Goal: Entertainment & Leisure: Consume media (video, audio)

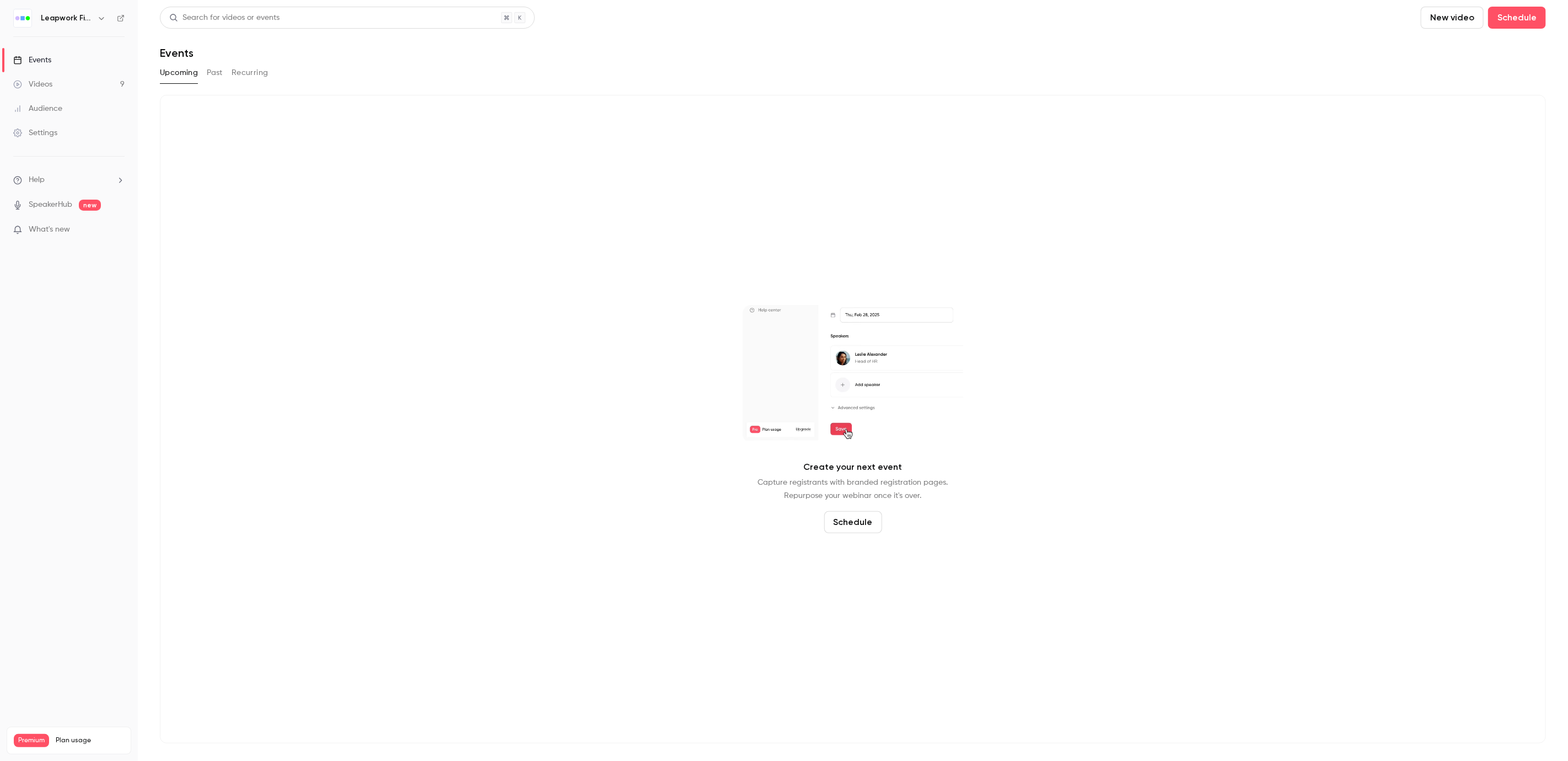
click at [104, 20] on icon "button" at bounding box center [101, 18] width 9 height 9
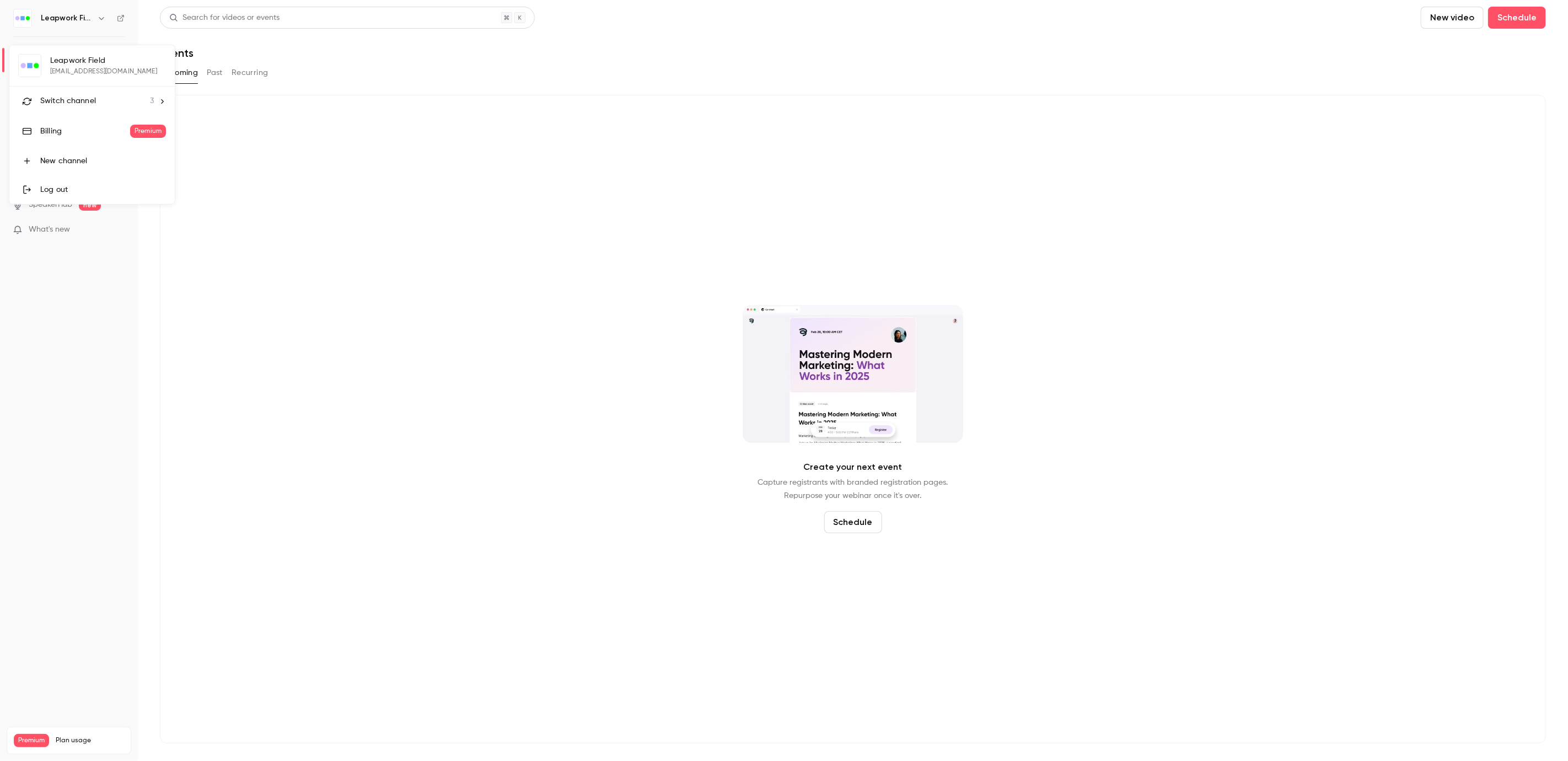
click at [103, 103] on div "Switch channel 3" at bounding box center [97, 101] width 114 height 12
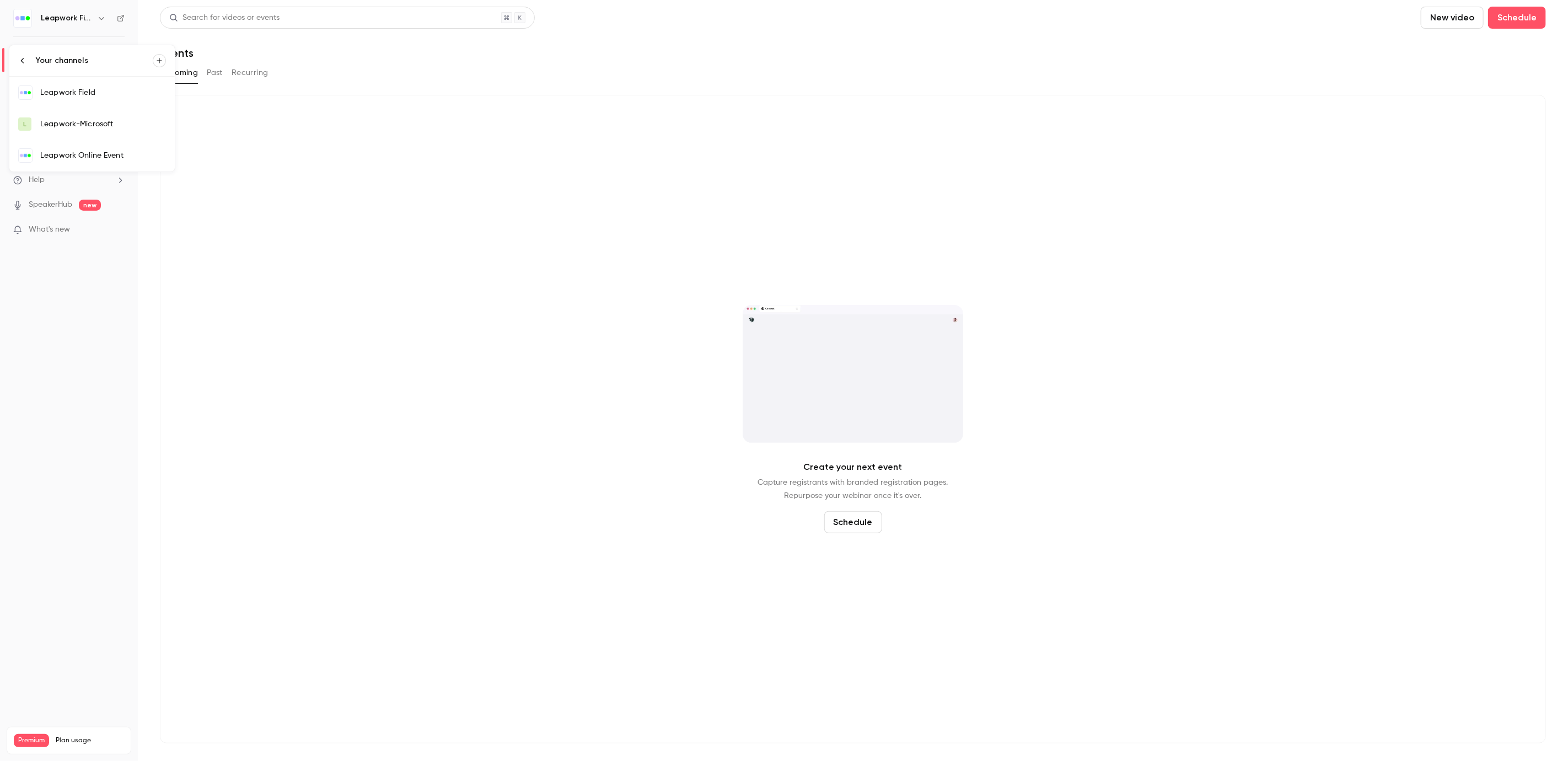
drag, startPoint x: 229, startPoint y: 119, endPoint x: 215, endPoint y: 61, distance: 59.7
click at [229, 116] on div at bounding box center [784, 380] width 1568 height 761
click at [215, 68] on button "Past" at bounding box center [215, 72] width 16 height 18
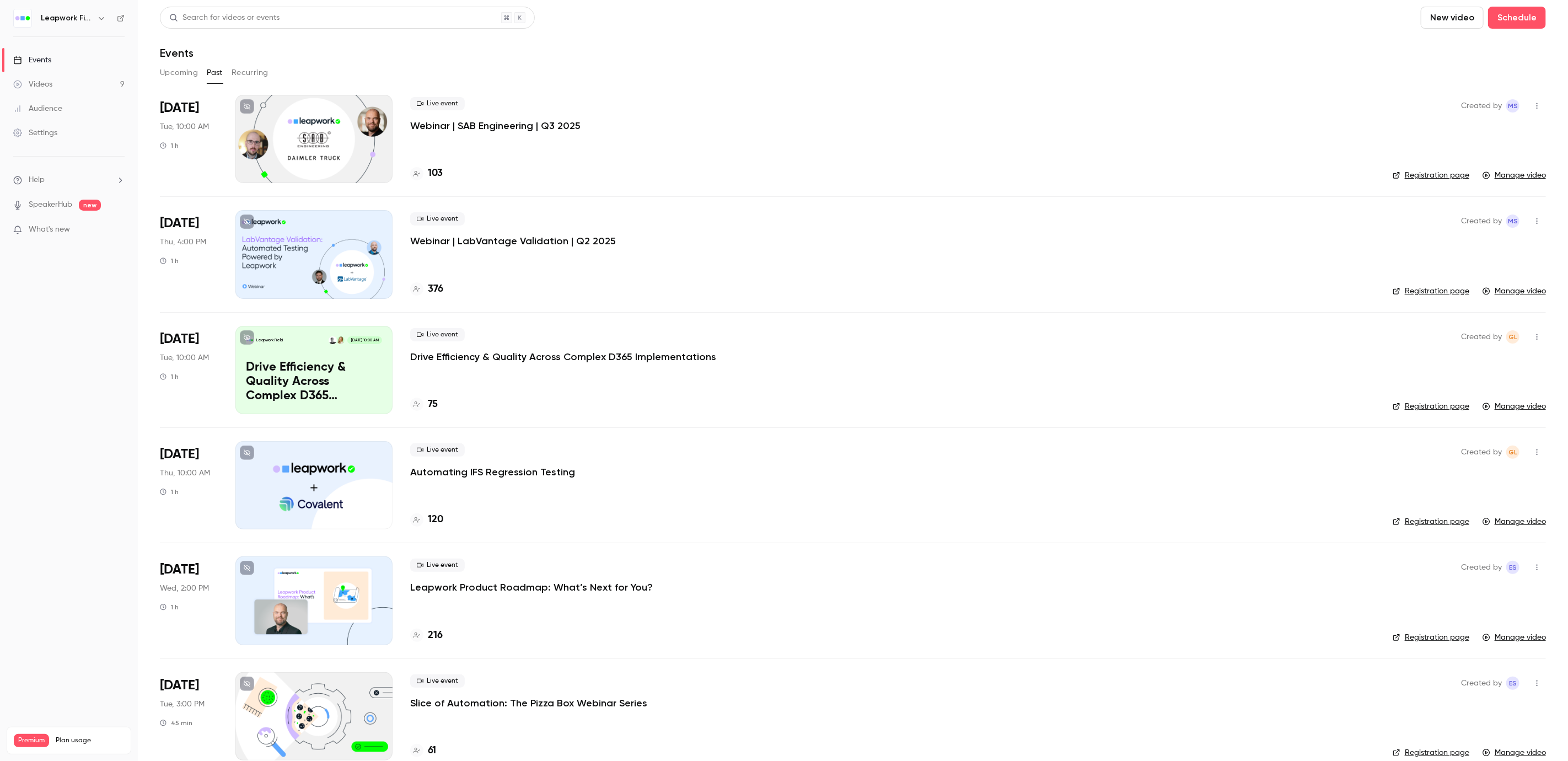
click at [96, 18] on button "button" at bounding box center [102, 18] width 13 height 13
click at [103, 155] on div "Leapwork Online Event" at bounding box center [103, 155] width 126 height 11
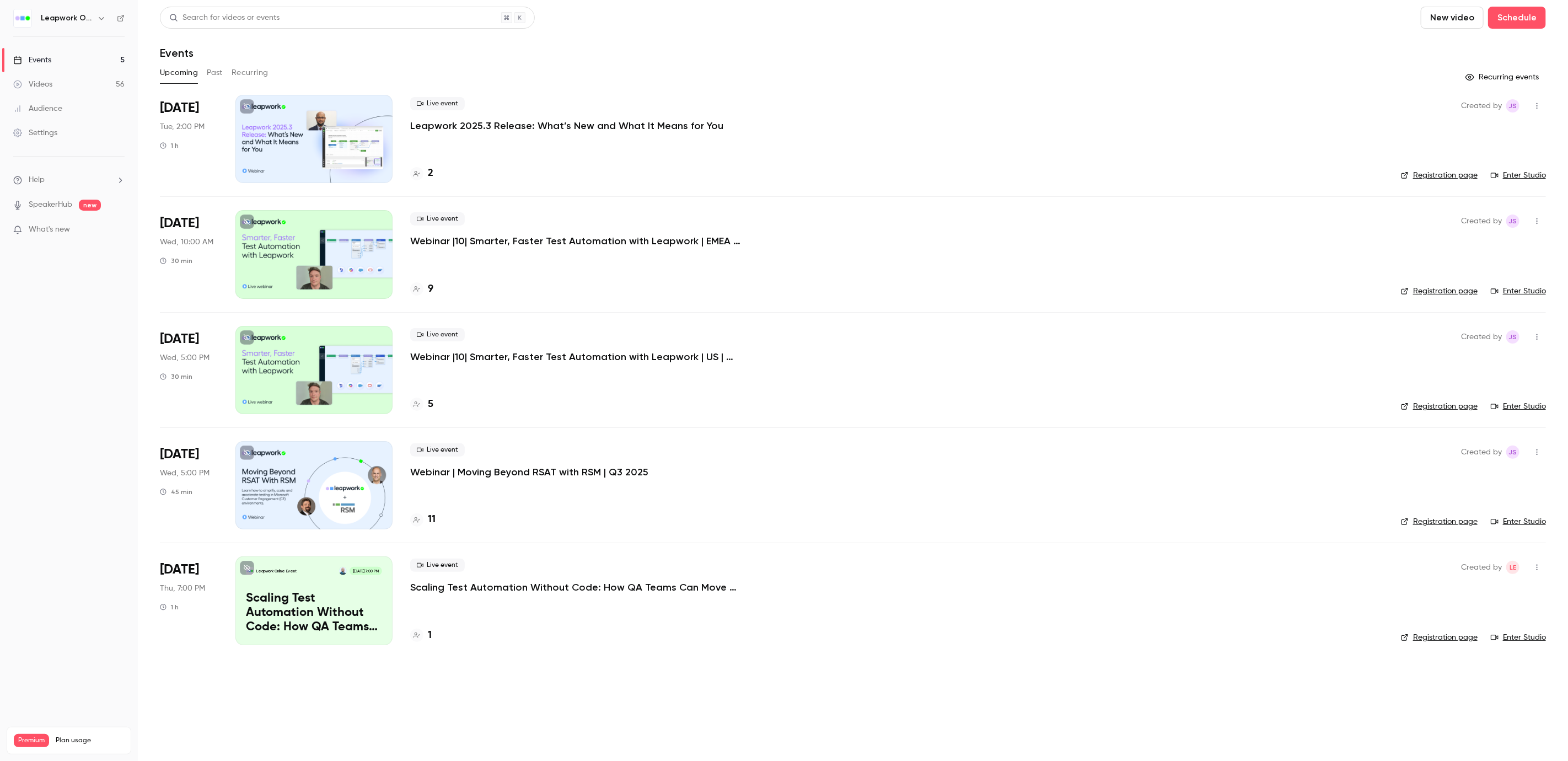
click at [208, 69] on button "Past" at bounding box center [215, 72] width 16 height 18
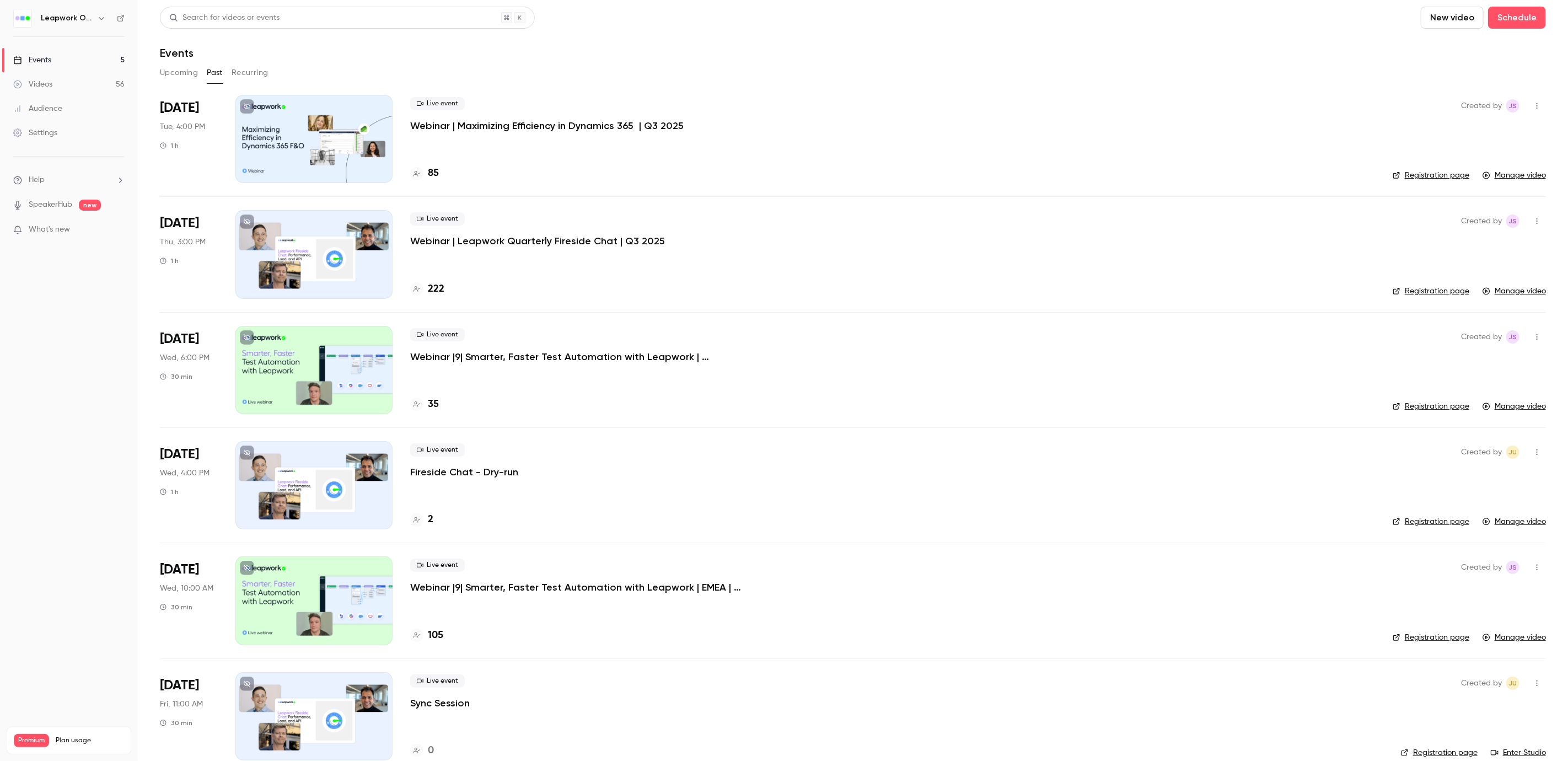
click at [332, 261] on div at bounding box center [314, 254] width 157 height 88
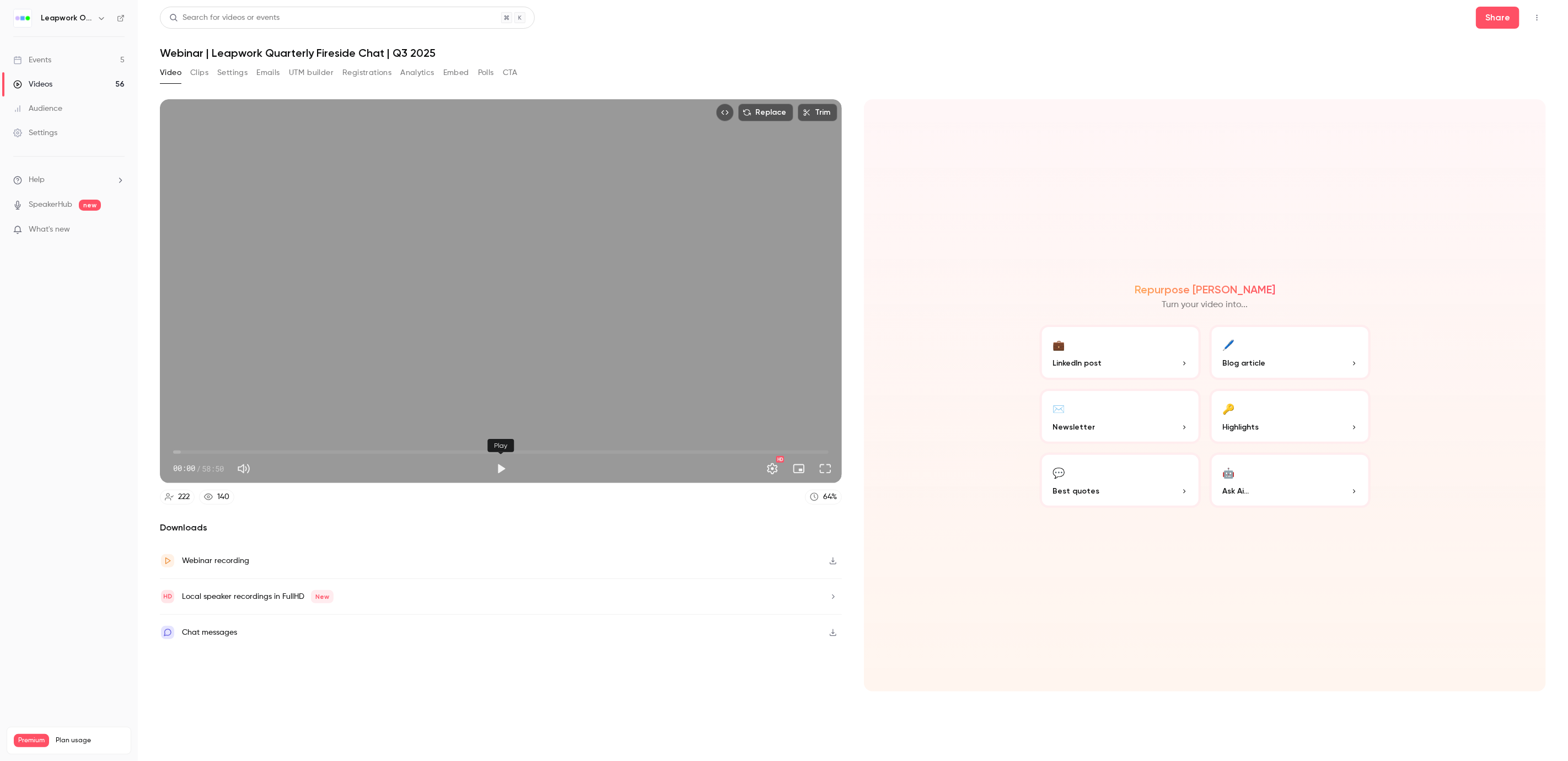
click at [501, 471] on button "Play" at bounding box center [501, 469] width 22 height 22
click at [825, 470] on button "Full screen" at bounding box center [825, 469] width 22 height 22
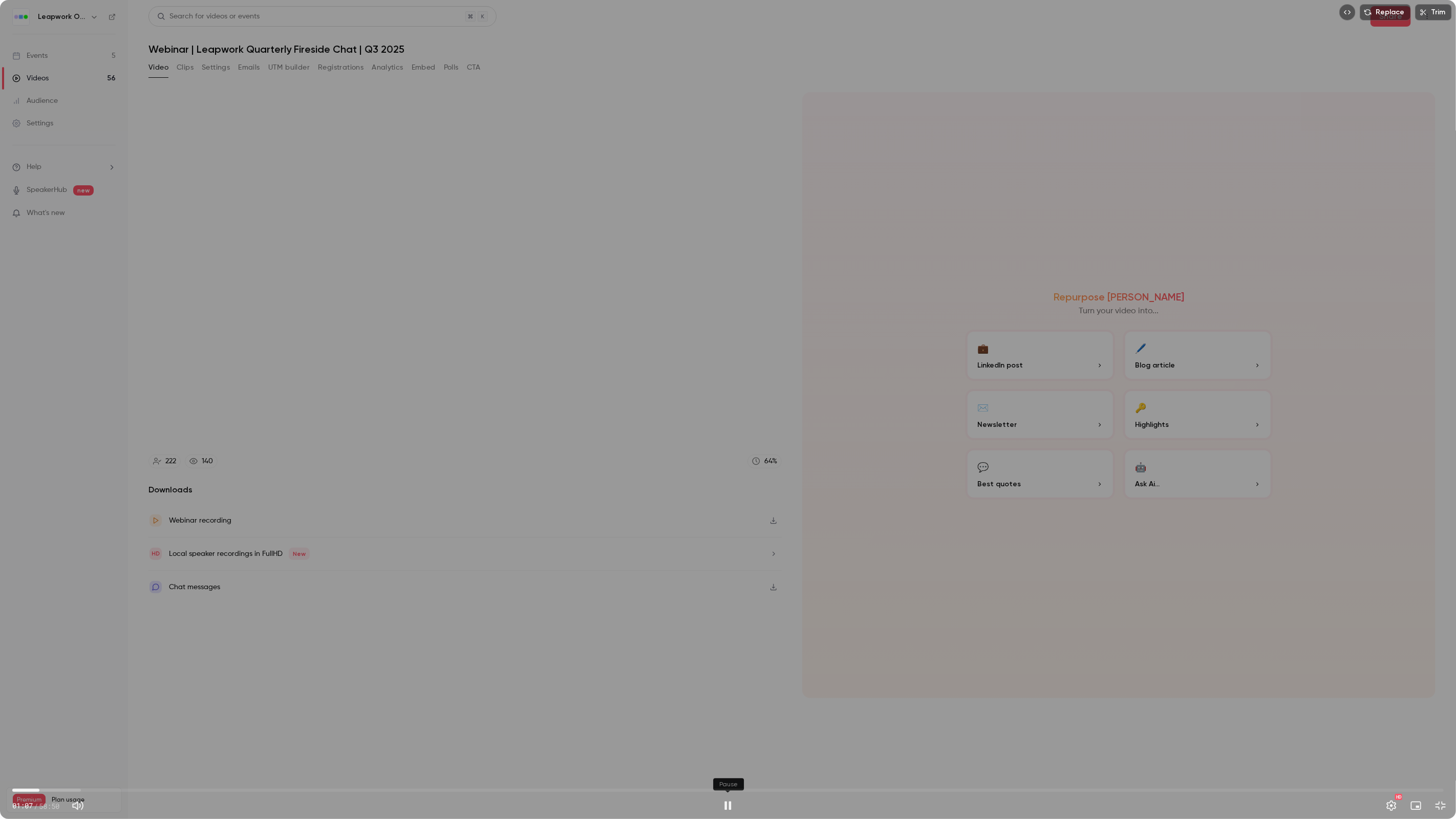
click at [733, 706] on button "Pause" at bounding box center [728, 806] width 20 height 20
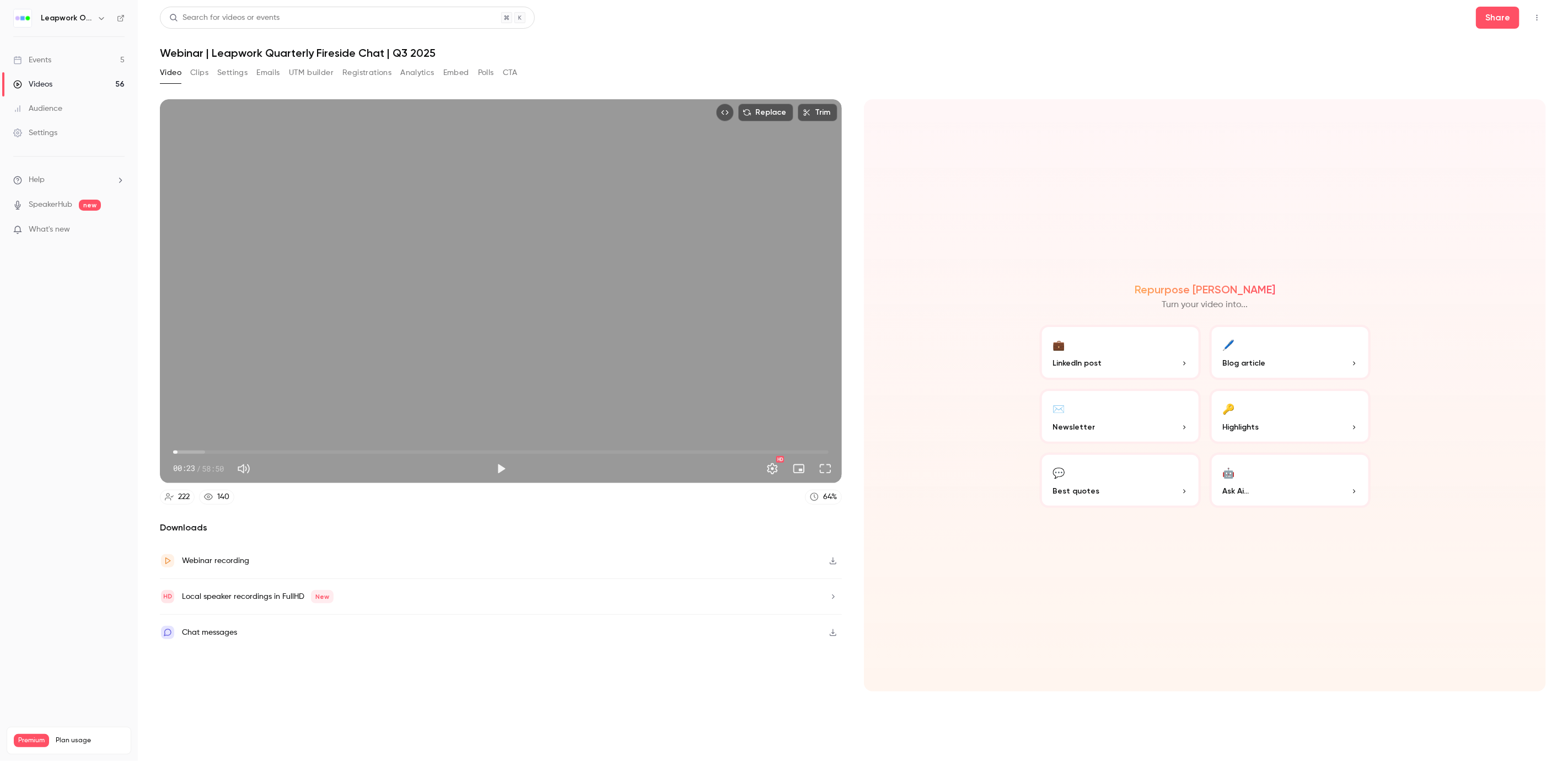
drag, startPoint x: 183, startPoint y: 449, endPoint x: 178, endPoint y: 450, distance: 5.1
click at [178, 451] on span "00:23" at bounding box center [177, 452] width 3 height 3
click at [207, 437] on div "00:23 00:23 / 58:50 HD" at bounding box center [501, 460] width 682 height 46
click at [497, 468] on button "Play" at bounding box center [501, 469] width 22 height 22
click at [822, 465] on button "Full screen" at bounding box center [825, 469] width 22 height 22
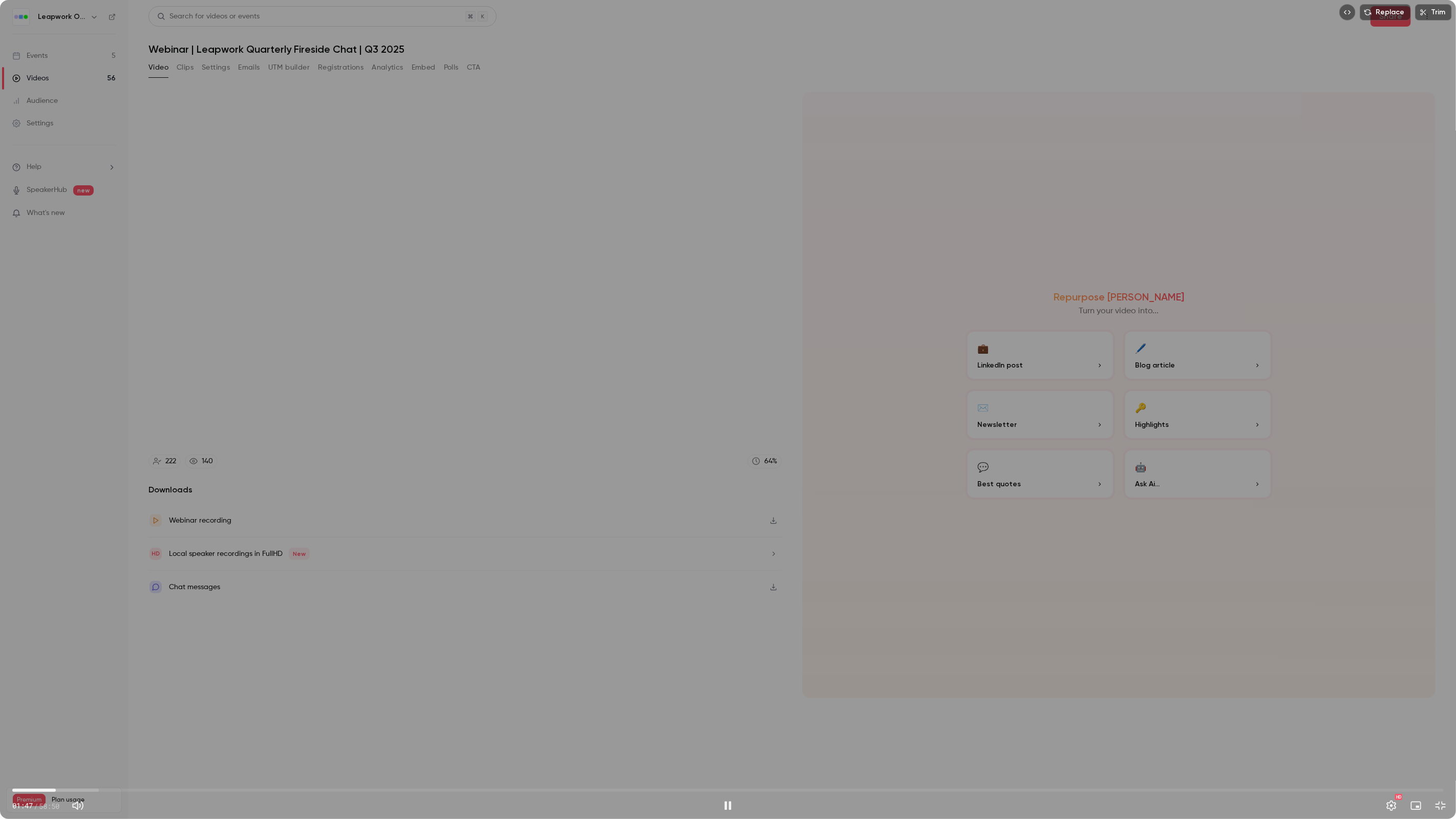
click at [56, 706] on span "01:47" at bounding box center [728, 790] width 1432 height 16
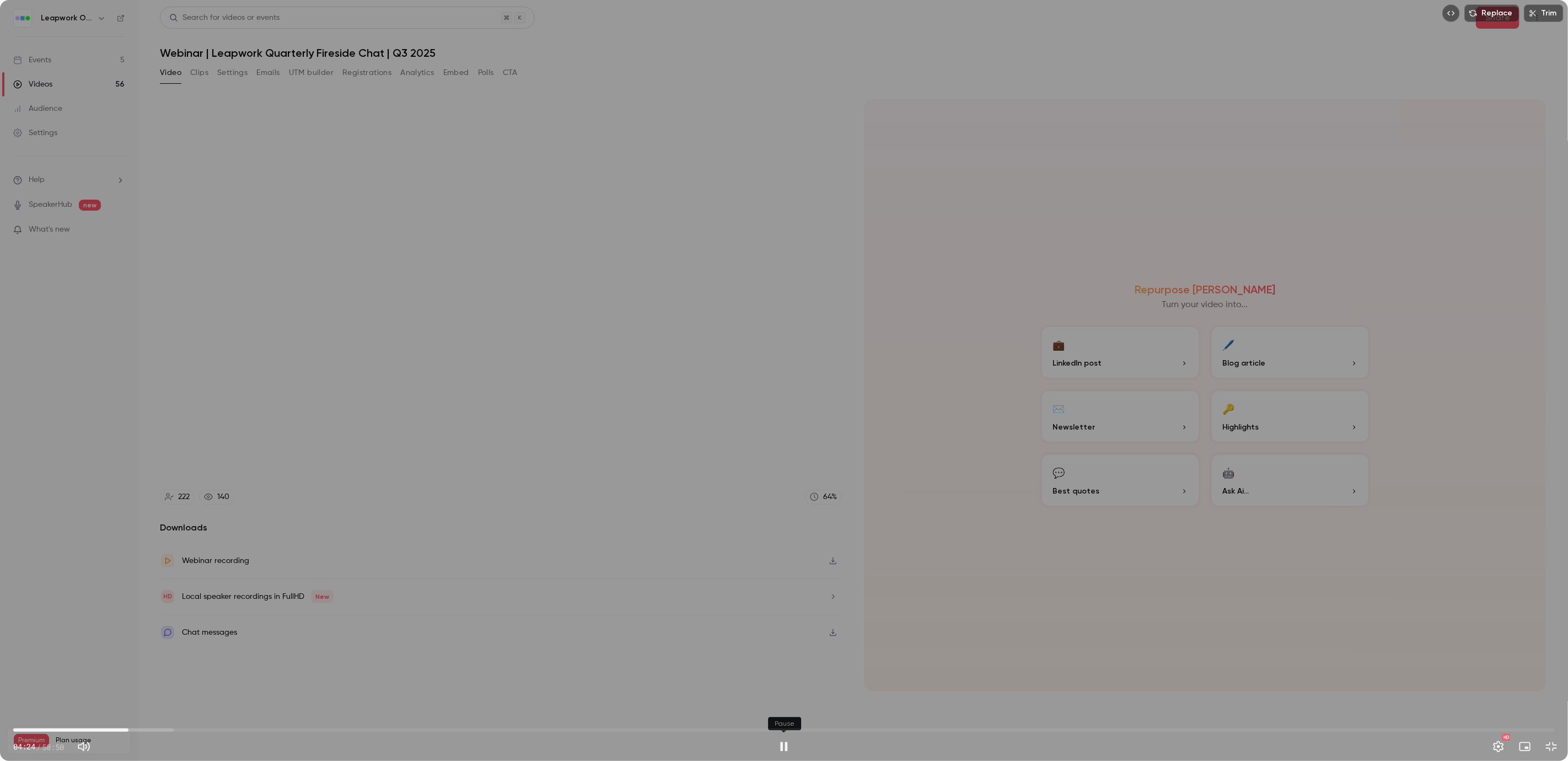
click at [780, 746] on button "Pause" at bounding box center [784, 746] width 22 height 22
click at [785, 749] on button "Play" at bounding box center [784, 746] width 22 height 22
click at [791, 745] on button "Pause" at bounding box center [784, 746] width 22 height 22
click at [791, 745] on button "Play" at bounding box center [784, 746] width 22 height 22
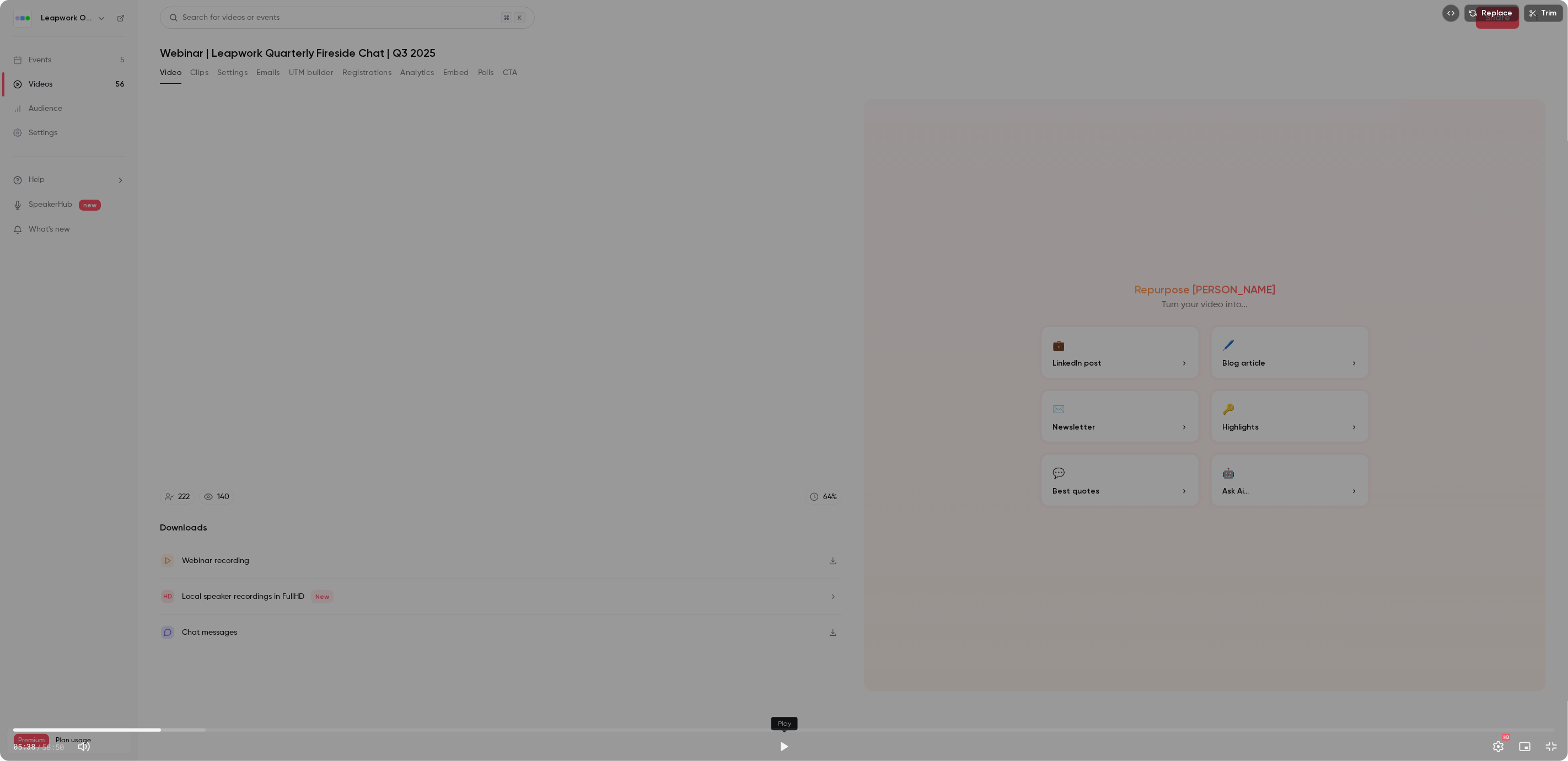
click at [787, 741] on button "Play" at bounding box center [784, 746] width 22 height 22
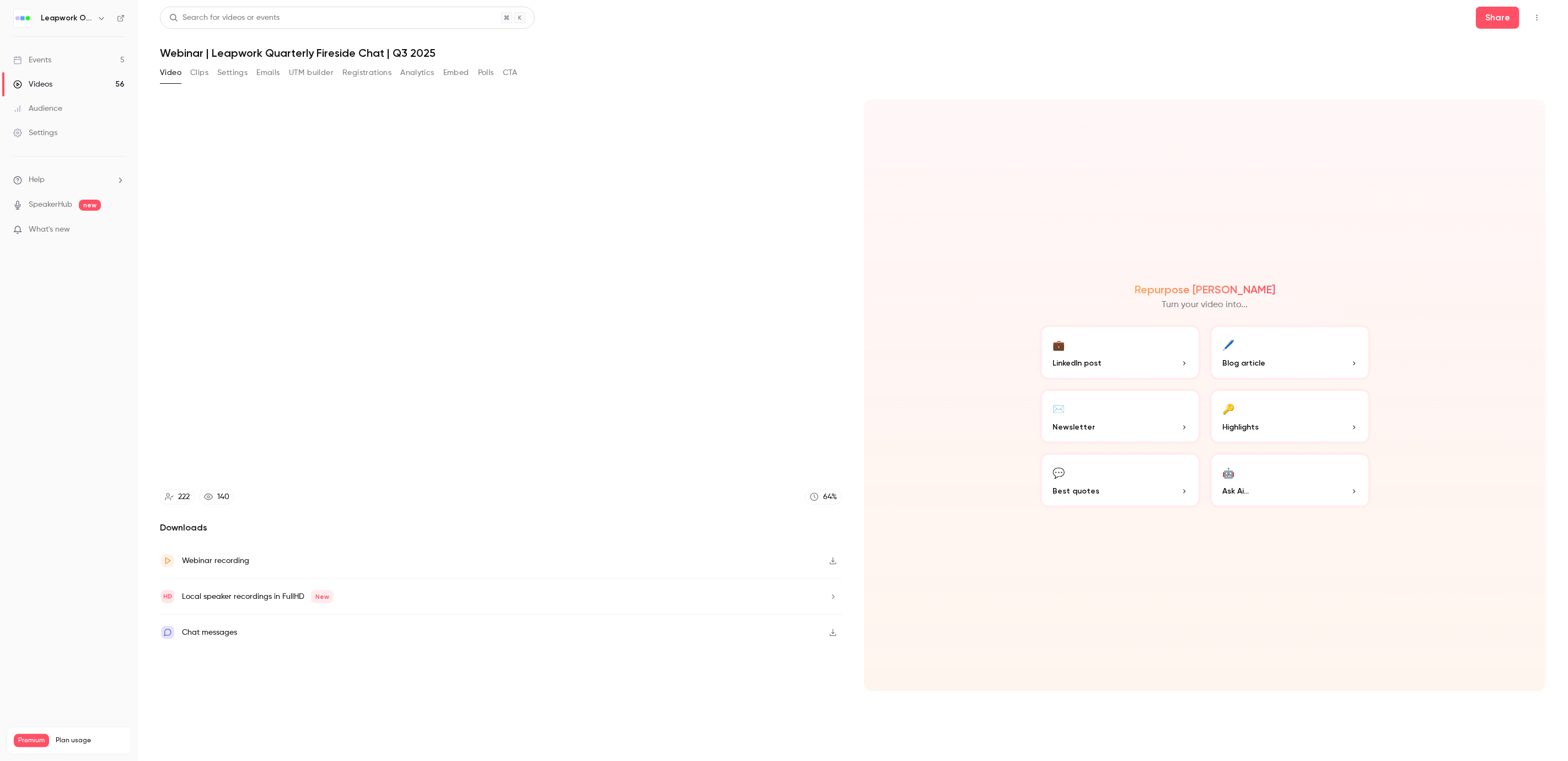
type input "*****"
click at [773, 735] on button "Pause" at bounding box center [784, 746] width 22 height 22
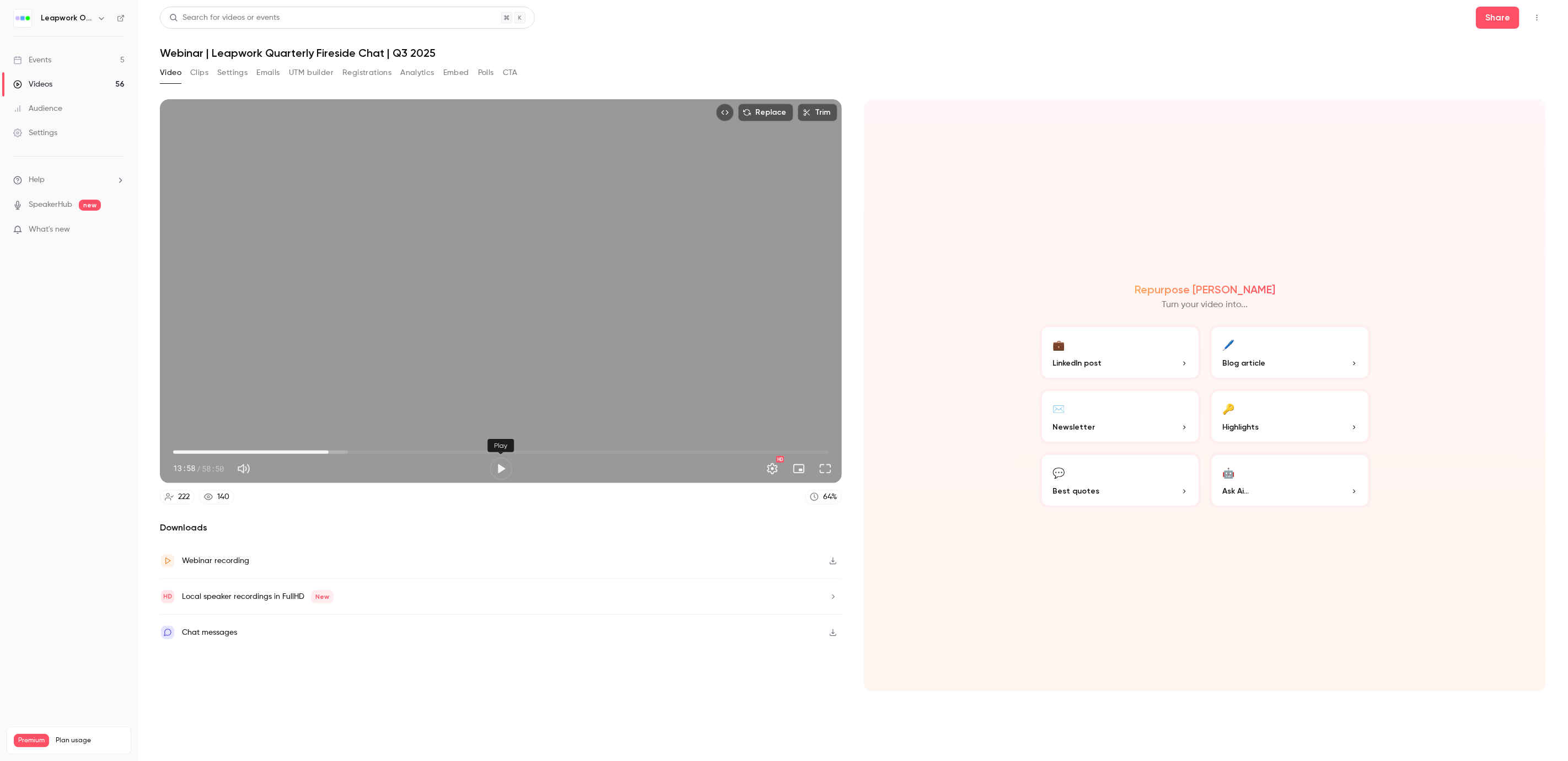
click at [496, 461] on button "Play" at bounding box center [501, 469] width 22 height 22
click at [829, 469] on button "Full screen" at bounding box center [825, 469] width 22 height 22
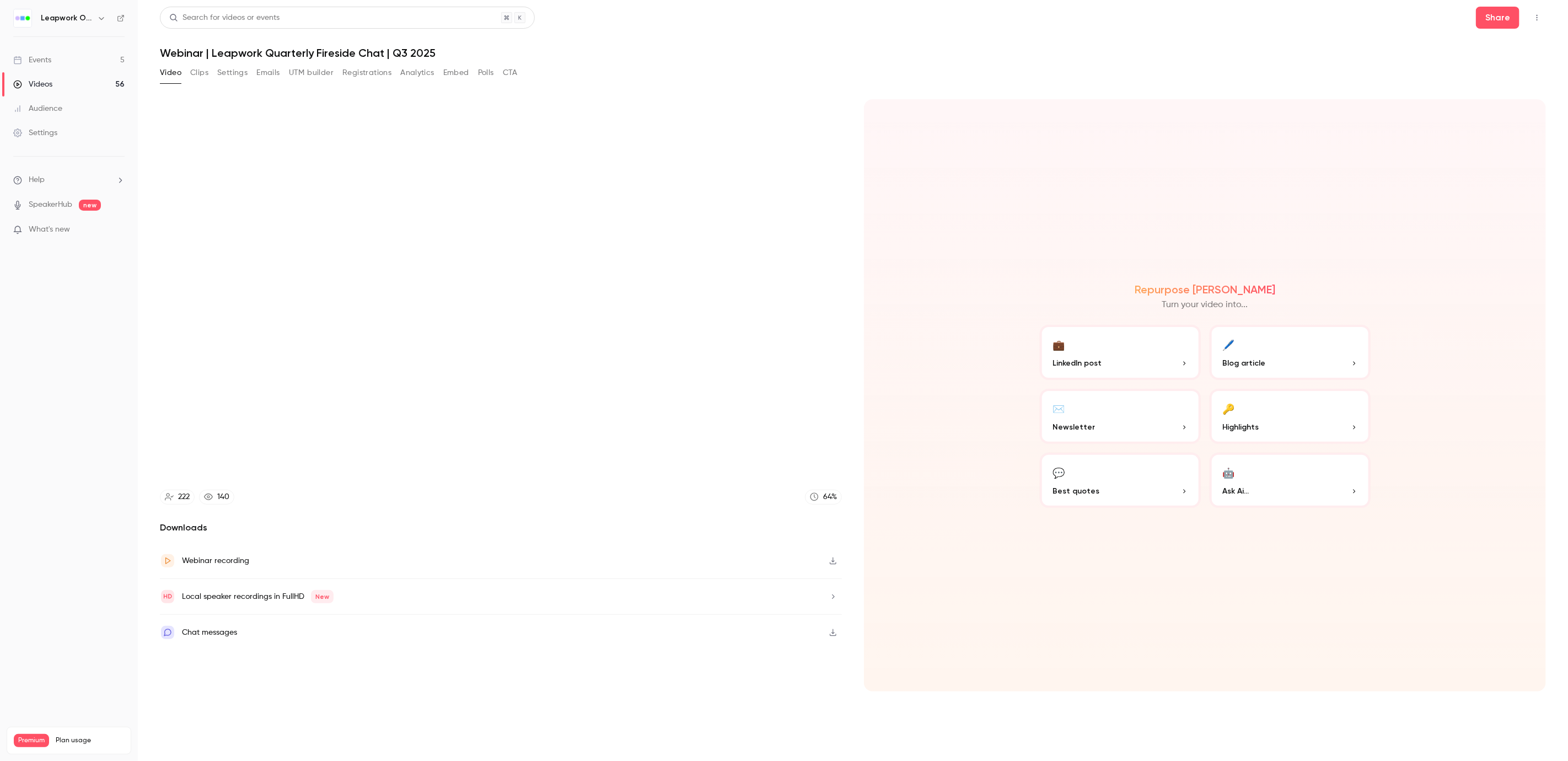
type input "******"
click at [1541, 735] on button "Exit full screen" at bounding box center [1552, 746] width 22 height 22
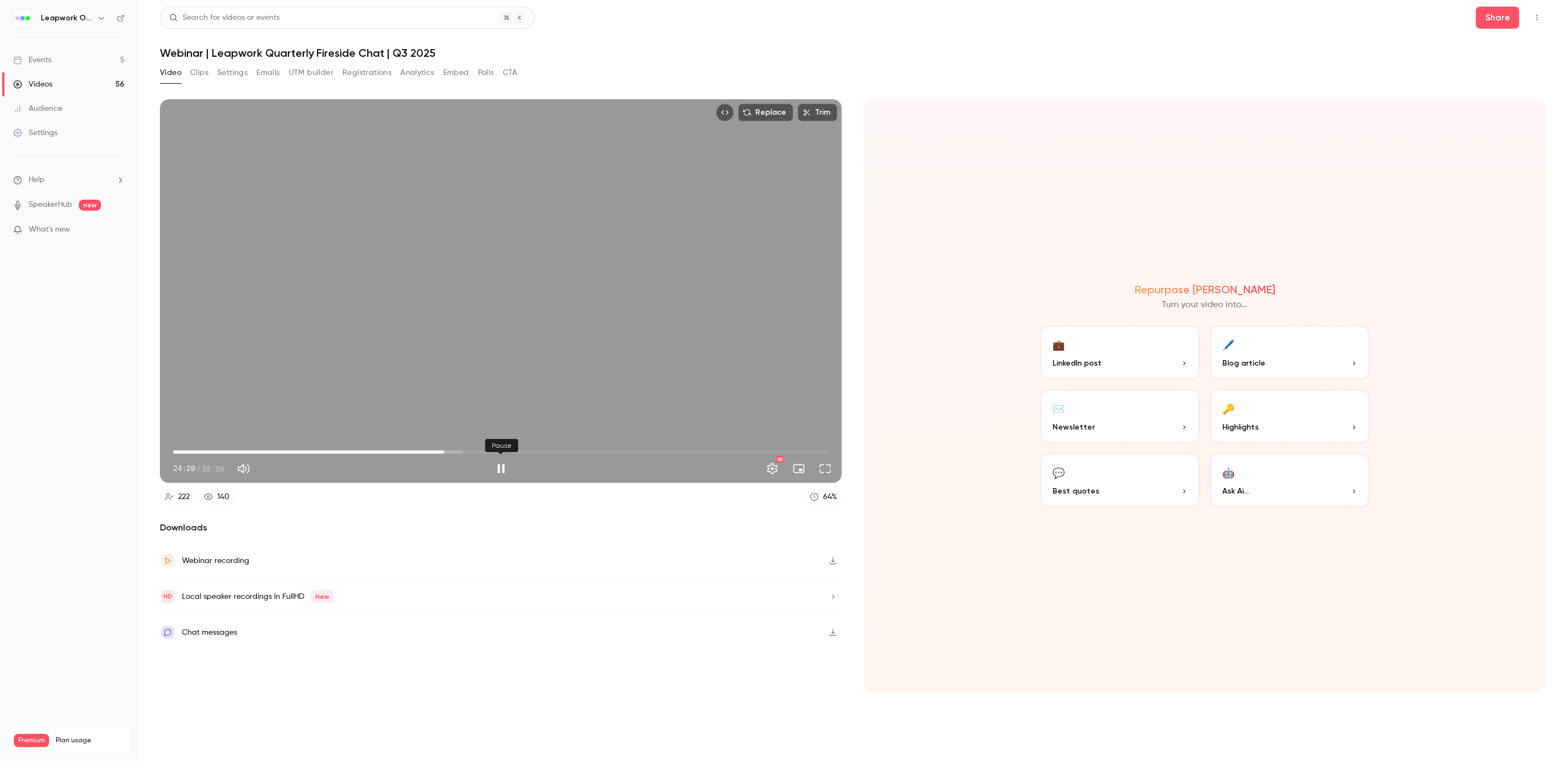
click at [497, 468] on button "Pause" at bounding box center [501, 469] width 22 height 22
click at [502, 467] on button "Play" at bounding box center [501, 469] width 22 height 22
click at [824, 468] on button "Full screen" at bounding box center [825, 469] width 22 height 22
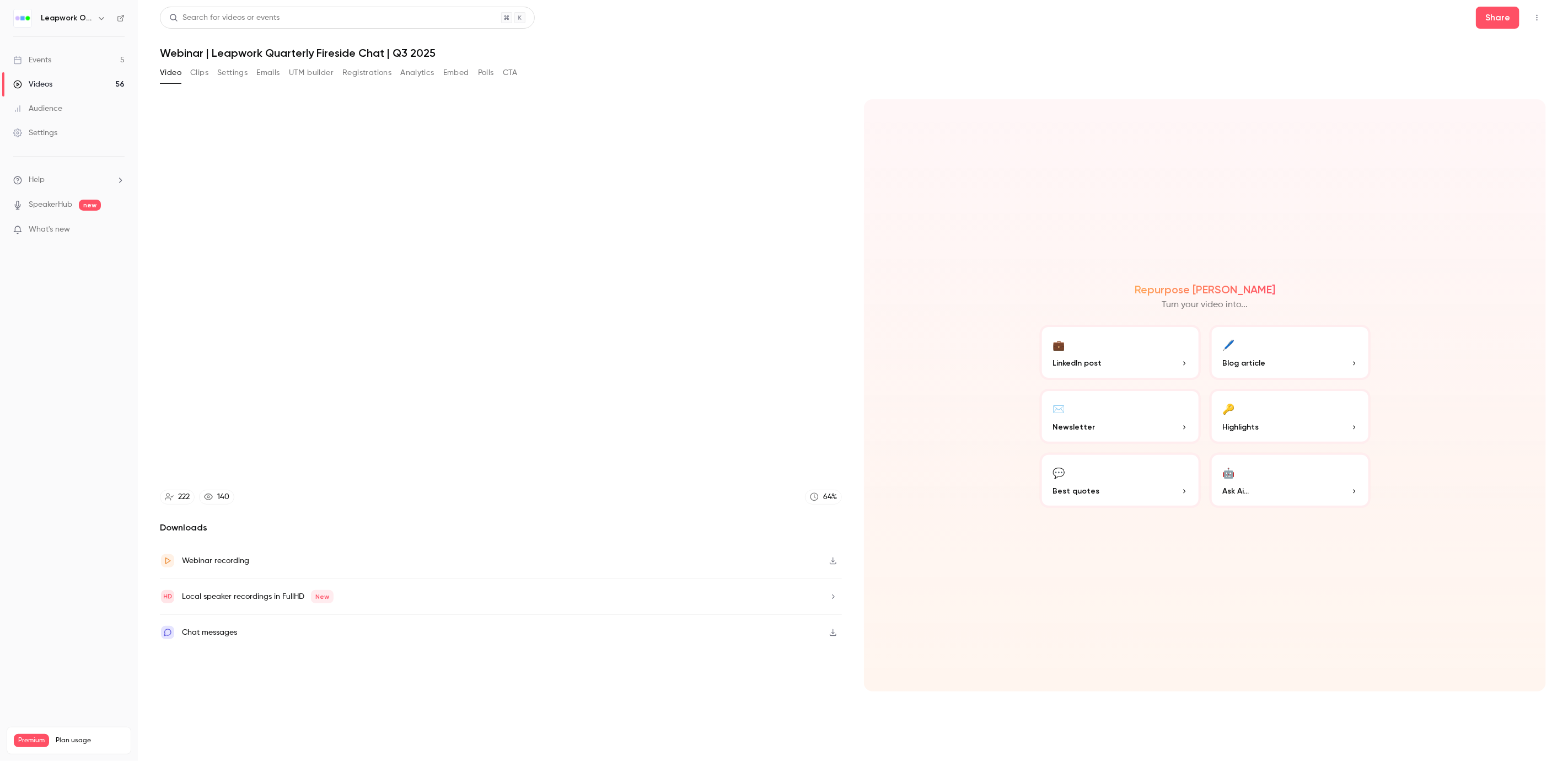
type input "******"
